Goal: Task Accomplishment & Management: Manage account settings

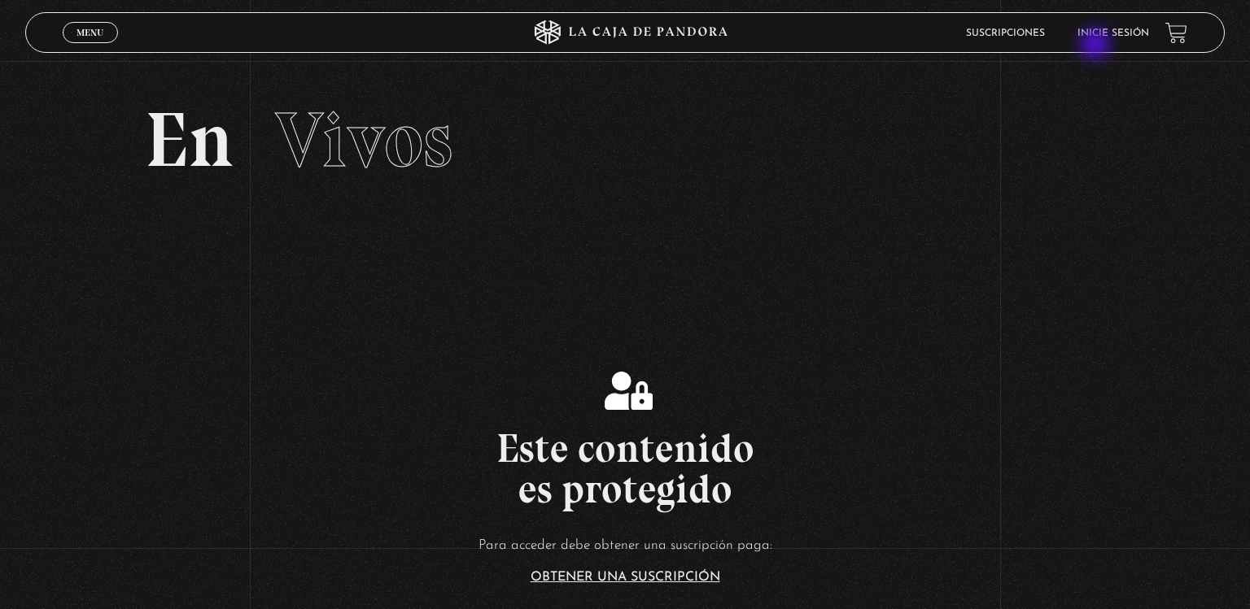
click at [1097, 46] on header "Menu Cerrar Suscripciones Inicie sesión" at bounding box center [625, 32] width 1200 height 41
click at [1110, 33] on link "Inicie sesión" at bounding box center [1113, 33] width 72 height 10
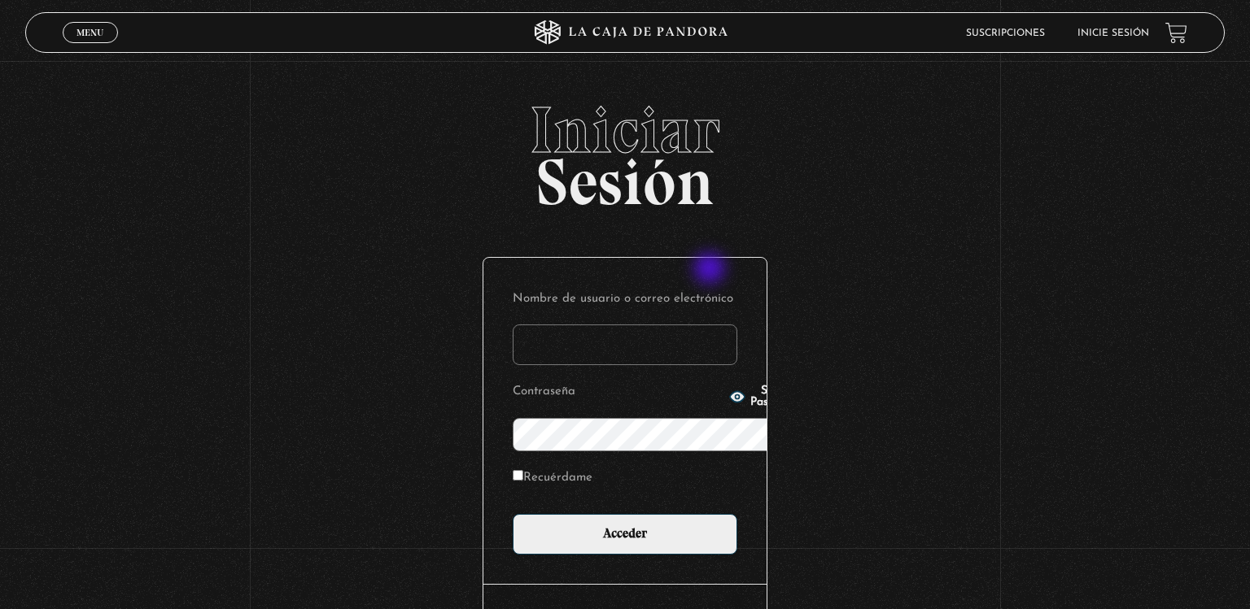
click at [711, 325] on input "Nombre de usuario o correo electrónico" at bounding box center [625, 345] width 225 height 41
type input "loren.mc@outlook.com"
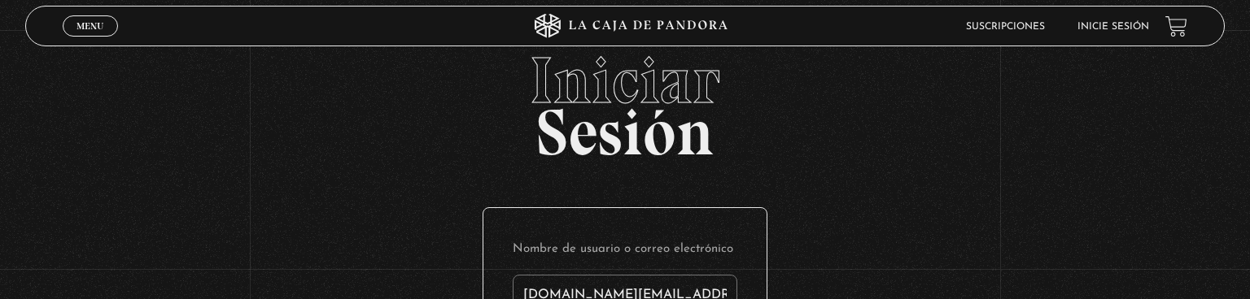
scroll to position [172, 0]
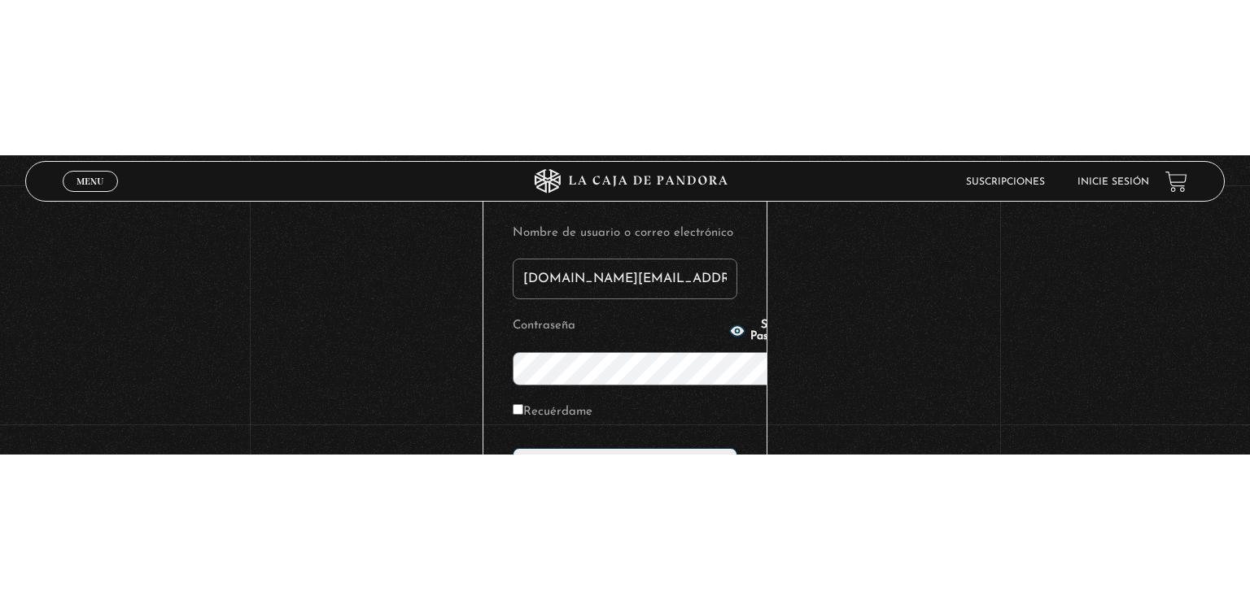
scroll to position [0, 0]
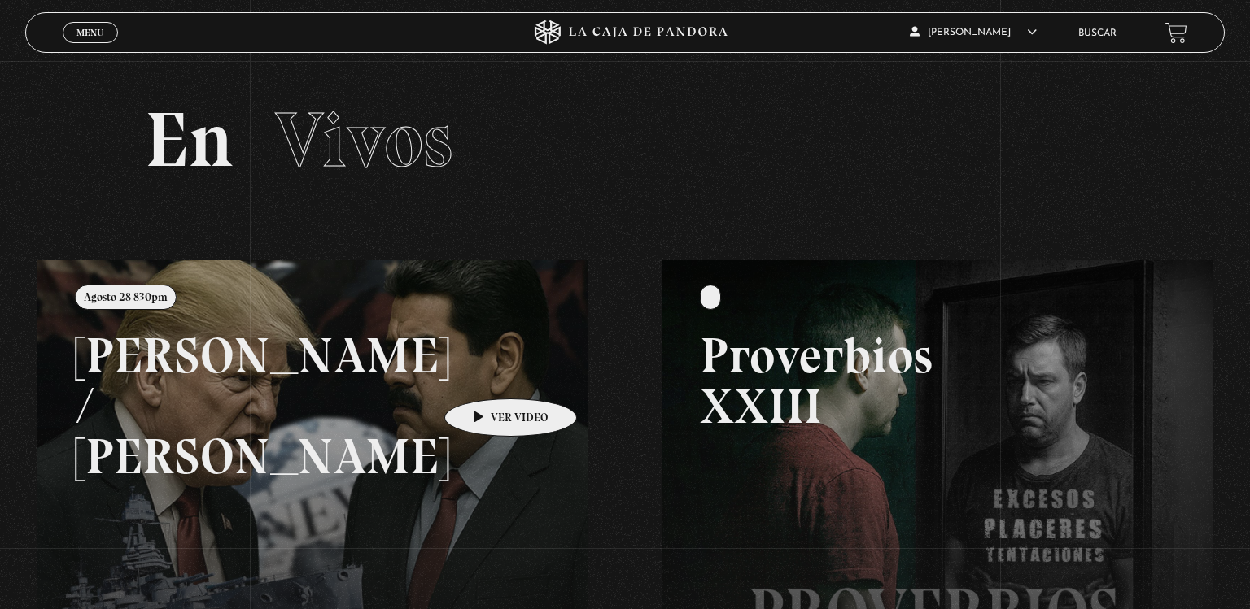
click at [485, 374] on link at bounding box center [662, 564] width 1250 height 609
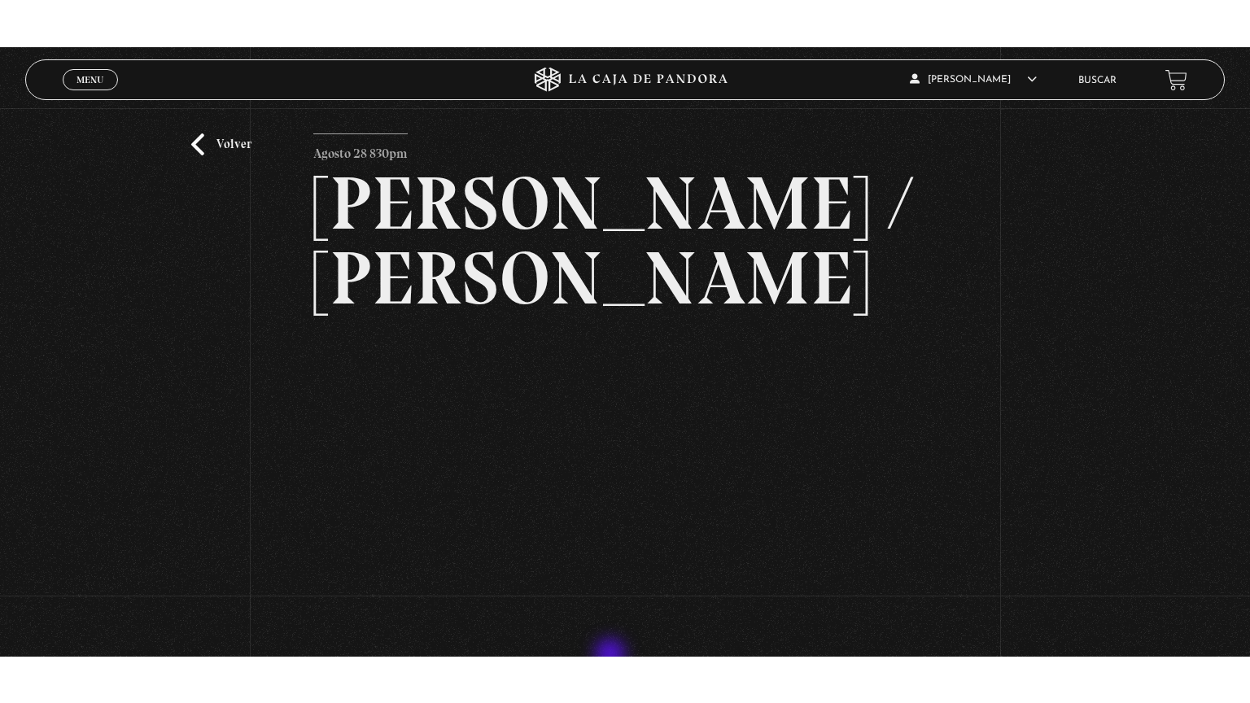
scroll to position [39, 0]
